Goal: Information Seeking & Learning: Learn about a topic

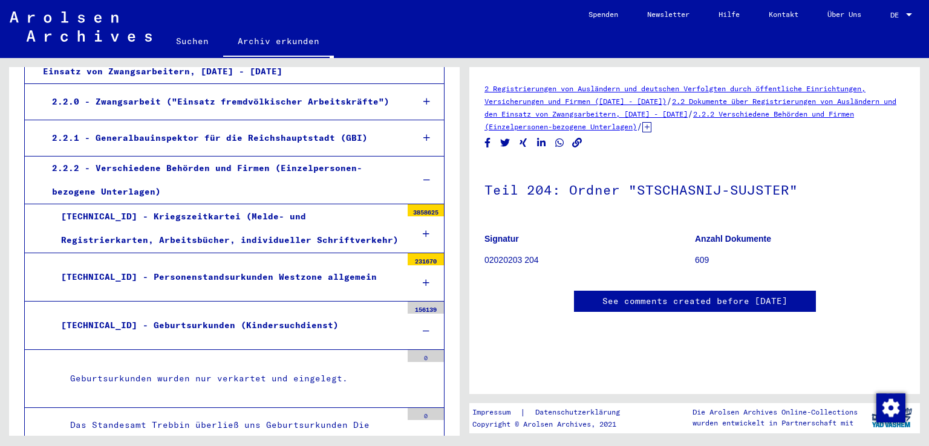
scroll to position [357, 0]
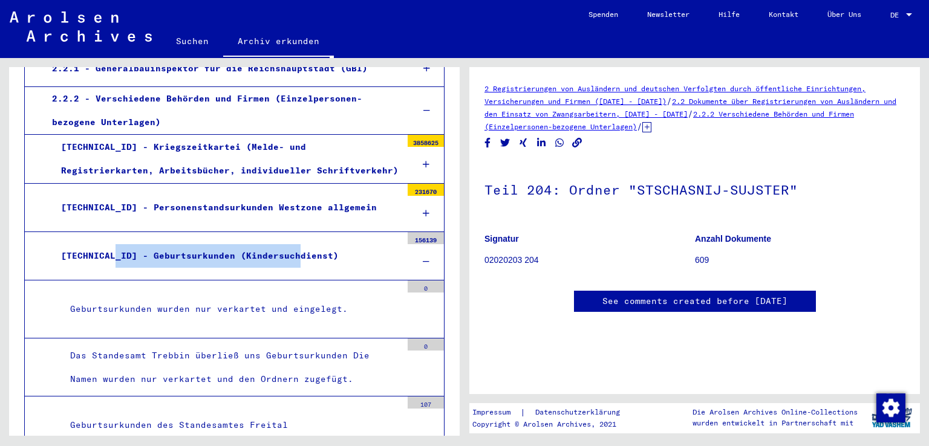
drag, startPoint x: 317, startPoint y: 232, endPoint x: 114, endPoint y: 233, distance: 203.1
click at [114, 244] on div "[TECHNICAL_ID] - Geburtsurkunden (Kindersuchdienst)" at bounding box center [226, 256] width 349 height 24
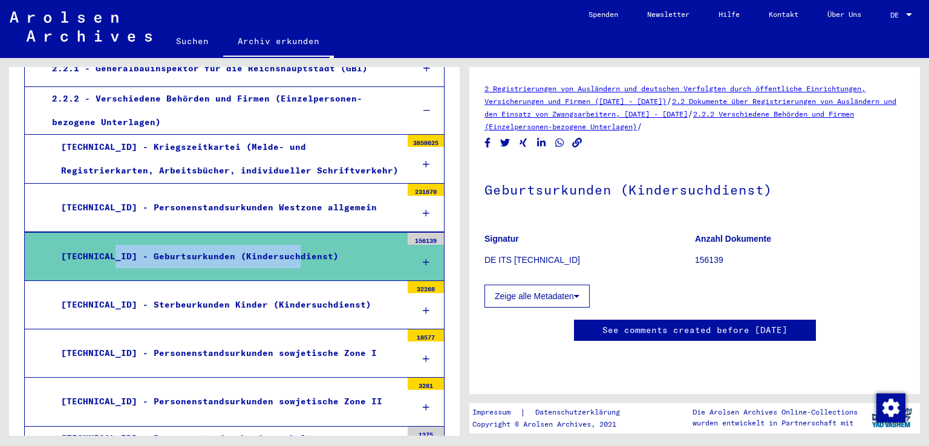
click at [339, 245] on div "[TECHNICAL_ID] - Geburtsurkunden (Kindersuchdienst)" at bounding box center [226, 257] width 349 height 24
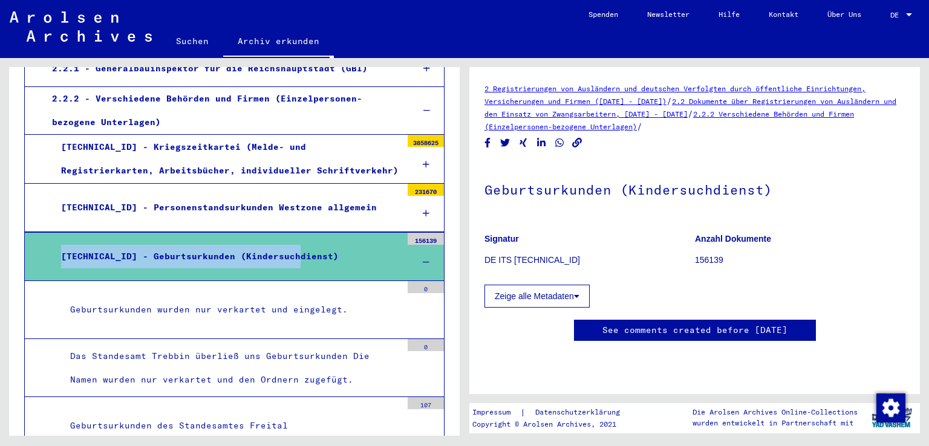
drag, startPoint x: 300, startPoint y: 226, endPoint x: 56, endPoint y: 226, distance: 243.6
click at [56, 245] on div "[TECHNICAL_ID] - Geburtsurkunden (Kindersuchdienst)" at bounding box center [226, 257] width 349 height 24
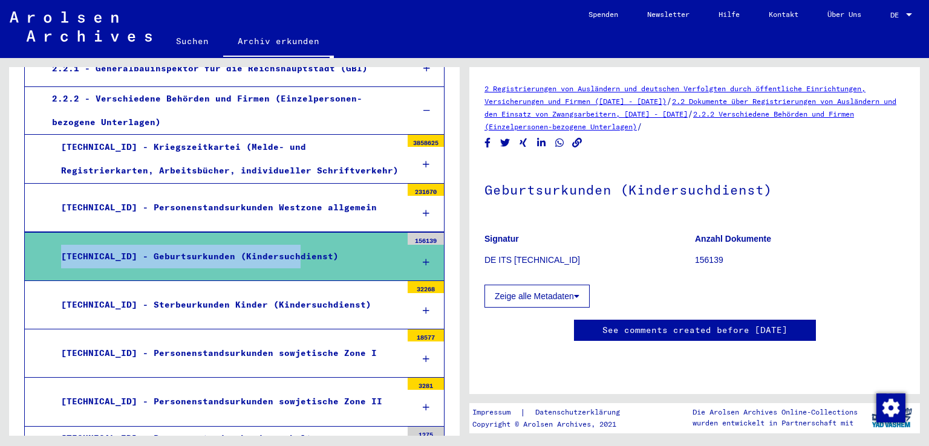
copy div "[TECHNICAL_ID] - Geburtsurkunden (Kindersuchdienst)"
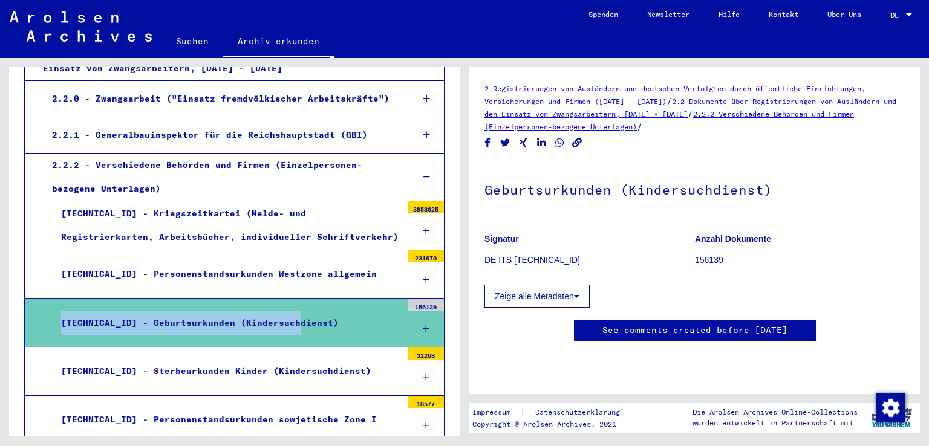
scroll to position [256, 0]
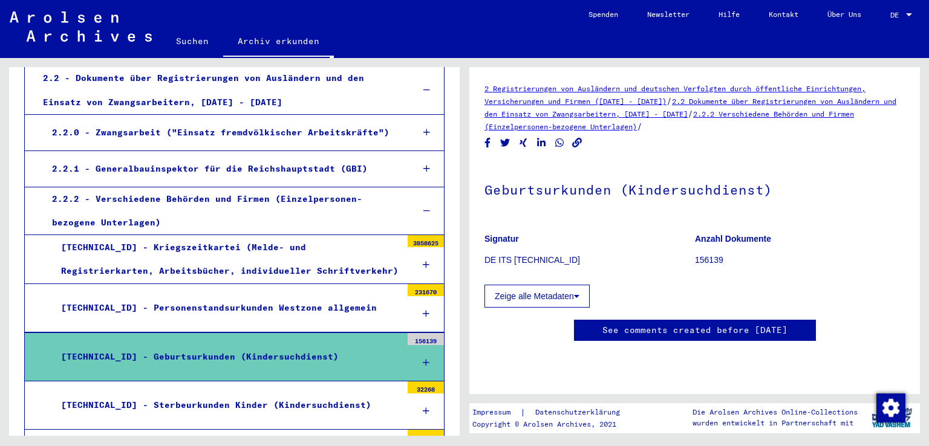
click at [151, 187] on div "2.2.2 - Verschiedene Behörden und Firmen (Einzelpersonen-bezogene Unterlagen)" at bounding box center [223, 210] width 360 height 47
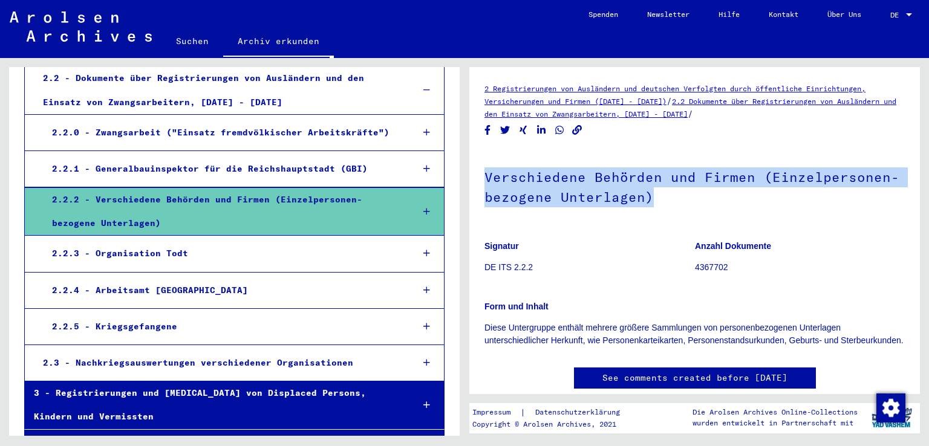
drag, startPoint x: 649, startPoint y: 197, endPoint x: 478, endPoint y: 180, distance: 172.0
click at [478, 180] on yv-its-full-details "2 Registrierungen von Ausländern und deutschen Verfolgten durch öffentliche Ein…" at bounding box center [694, 247] width 450 height 331
copy h1 "Verschiedene Behörden und Firmen (Einzelpersonen-bezogene Unterlagen)"
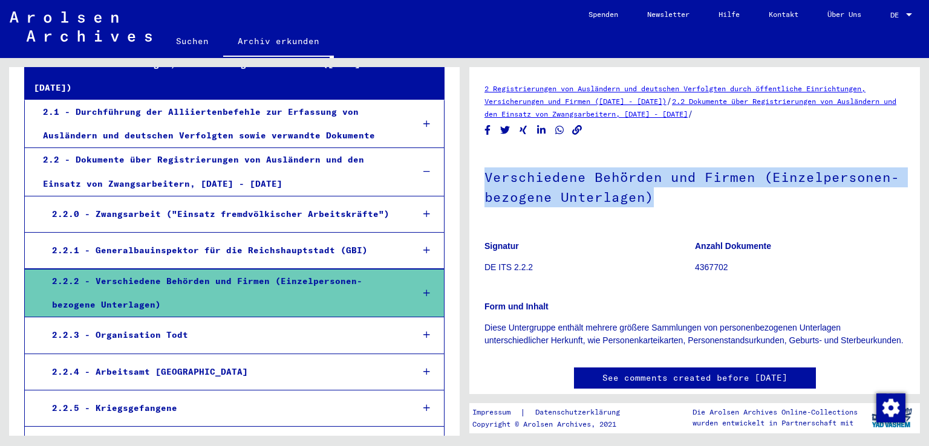
scroll to position [155, 0]
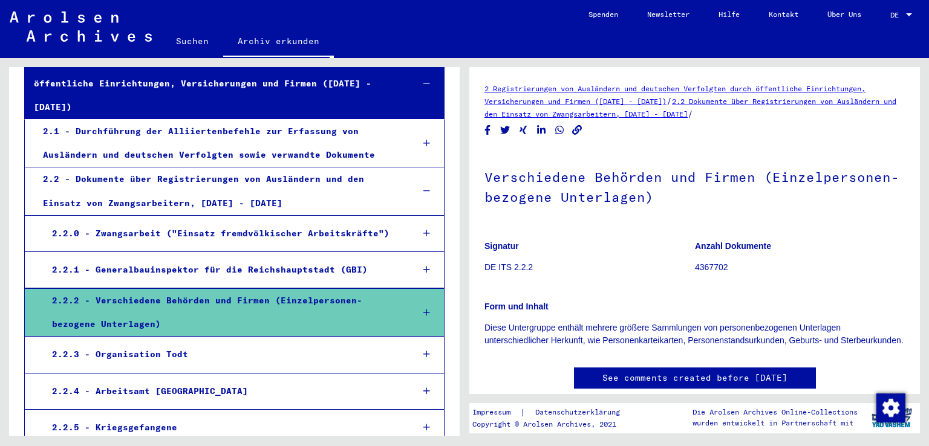
click at [251, 172] on div "2.2 - Dokumente über Registrierungen von Ausländern und den Einsatz von Zwangsa…" at bounding box center [218, 190] width 369 height 47
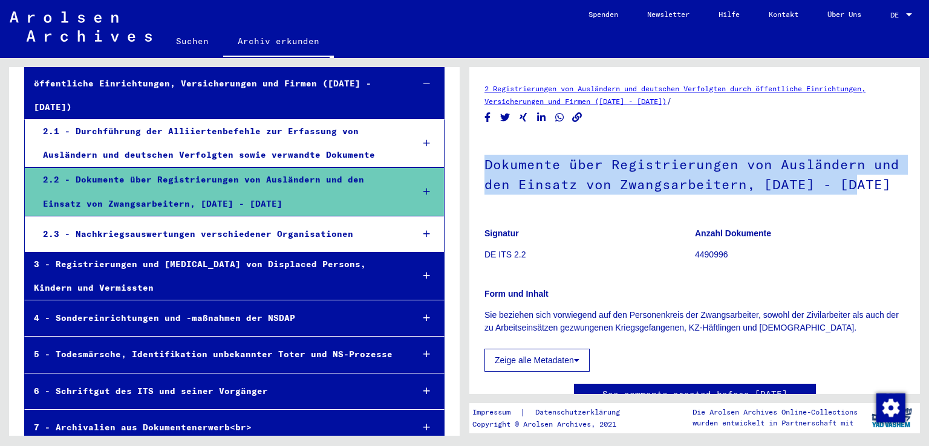
drag, startPoint x: 852, startPoint y: 187, endPoint x: 467, endPoint y: 151, distance: 387.4
click at [467, 151] on div "2 Registrierungen von Ausländern und deutschen Verfolgten durch öffentliche Ein…" at bounding box center [697, 247] width 464 height 378
copy h1 "Dokumente über Registrierungen von Ausländern und den Einsatz von Zwangsarbeite…"
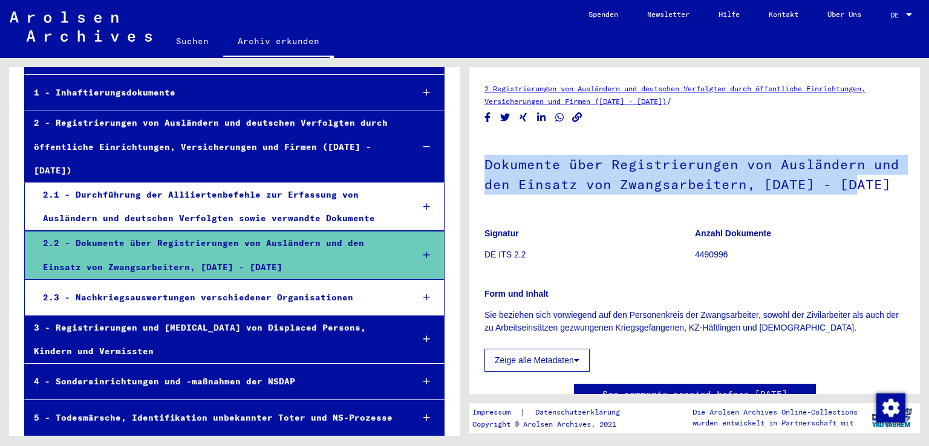
scroll to position [54, 0]
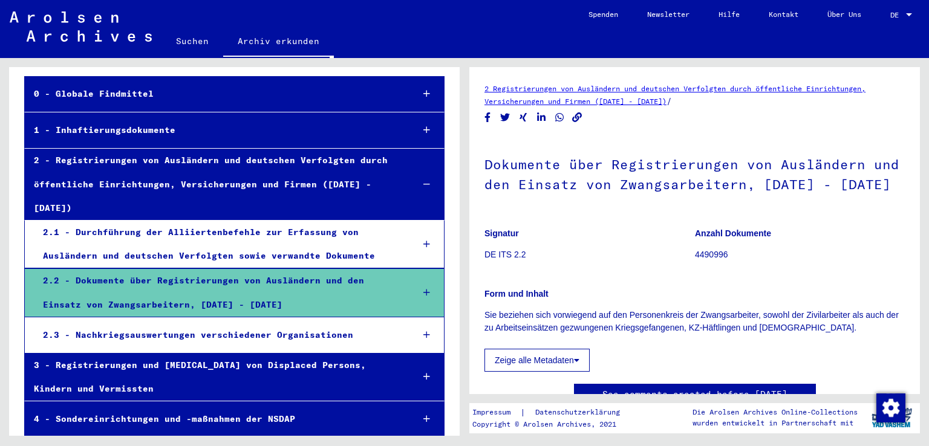
click at [294, 168] on div "2 - Registrierungen von Ausländern und deutschen Verfolgten durch öffentliche E…" at bounding box center [214, 184] width 378 height 71
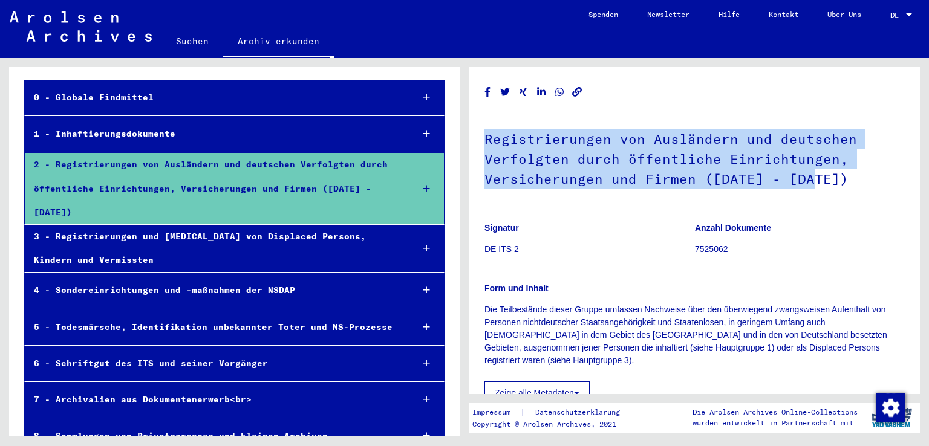
drag, startPoint x: 820, startPoint y: 180, endPoint x: 483, endPoint y: 139, distance: 339.2
click at [483, 139] on yv-its-full-details "Registrierungen von Ausländern und deutschen Verfolgten durch öffentliche Einri…" at bounding box center [694, 272] width 450 height 380
copy h1 "Registrierungen von Ausländern und deutschen Verfolgten durch öffentliche Einri…"
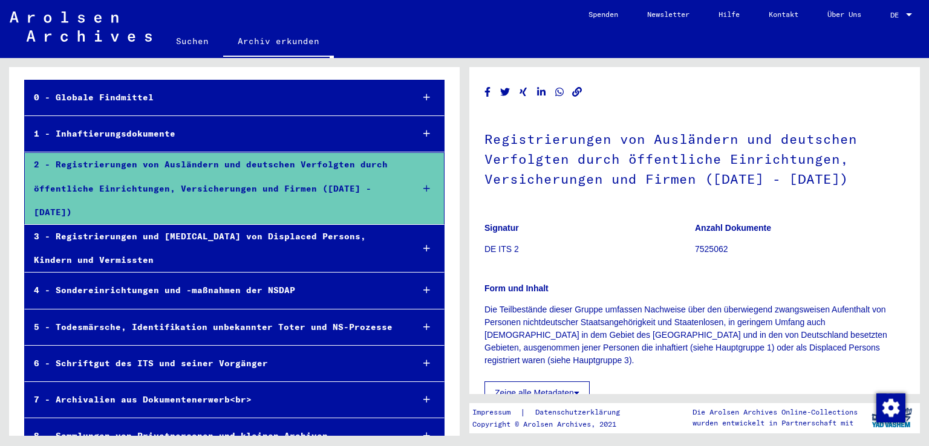
click at [212, 99] on div "0 - Globale Findmittel" at bounding box center [214, 98] width 378 height 24
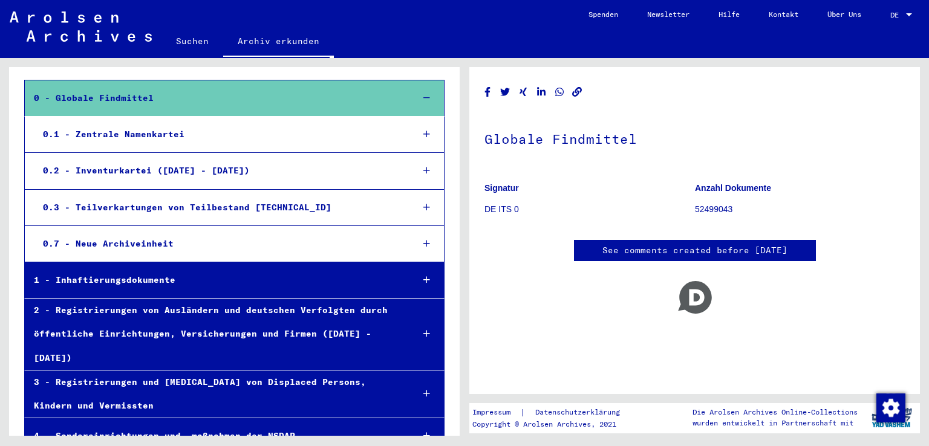
scroll to position [54, 0]
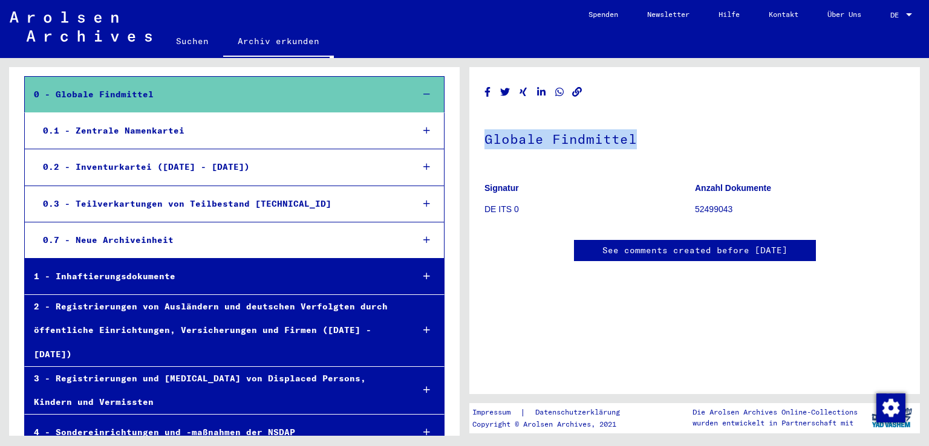
drag, startPoint x: 657, startPoint y: 139, endPoint x: 470, endPoint y: 132, distance: 186.3
click at [470, 132] on yv-its-full-details "Globale Findmittel Signatur DE ITS 0 Anzahl Dokumente 52499043 See comments cre…" at bounding box center [694, 184] width 450 height 204
copy h1 "Globale Findmittel"
